Goal: Communication & Community: Answer question/provide support

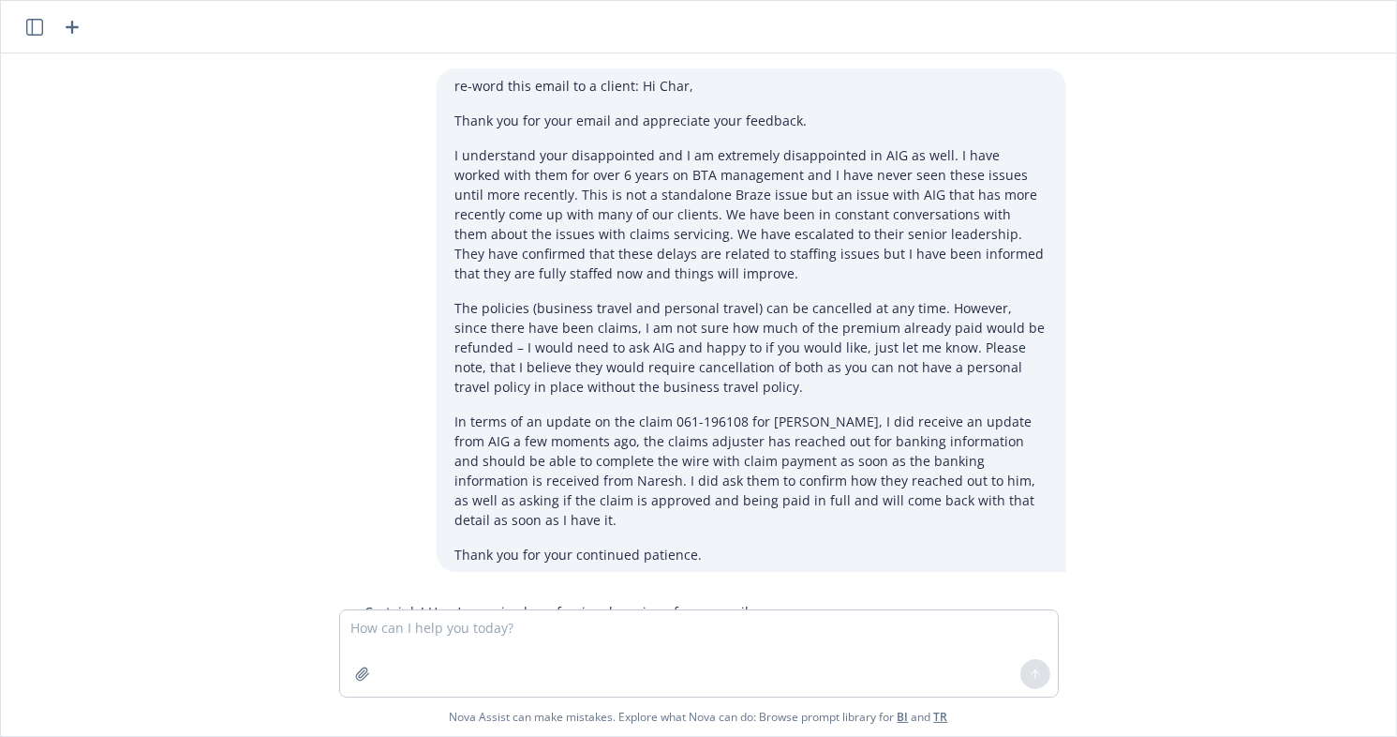
scroll to position [577, 0]
